Goal: Task Accomplishment & Management: Manage account settings

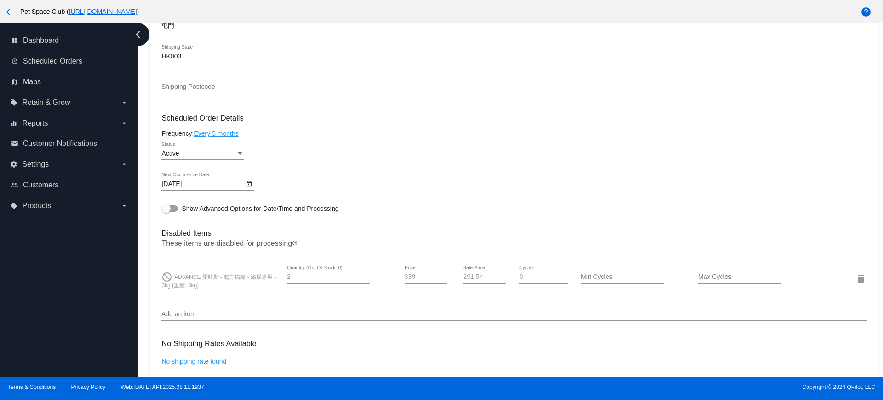
scroll to position [403, 0]
